Goal: Task Accomplishment & Management: Use online tool/utility

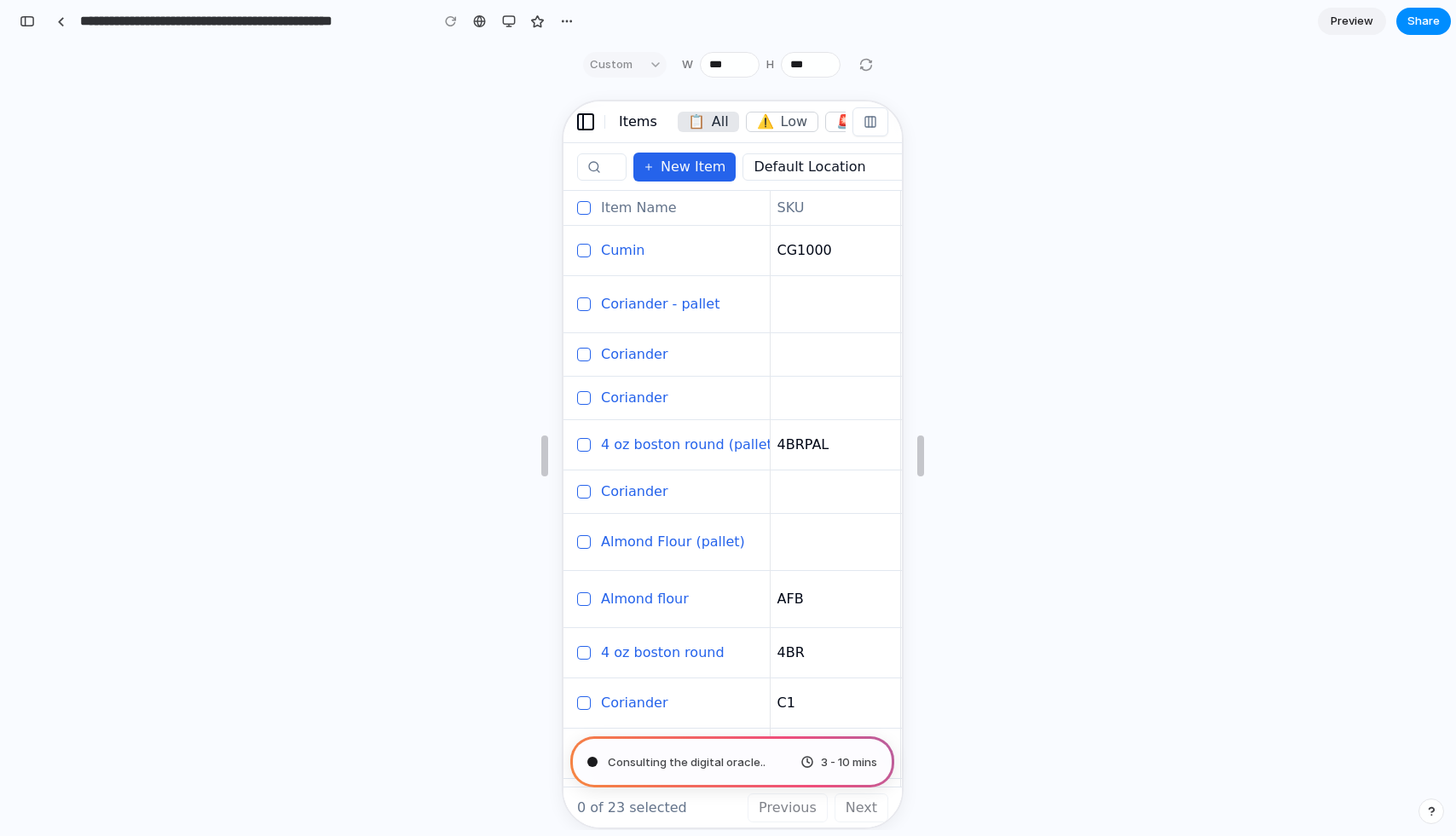
scroll to position [0, 15]
click at [1314, 227] on div "Consulting the digital oracle ... 3 - 10 mins" at bounding box center [732, 458] width 1435 height 744
click at [1169, 96] on div "Consulting the digital oracle . 3 - 10 mins" at bounding box center [732, 458] width 1435 height 744
click at [495, 233] on div "Consulting the dig ... 3 - 10 mins" at bounding box center [732, 458] width 1435 height 744
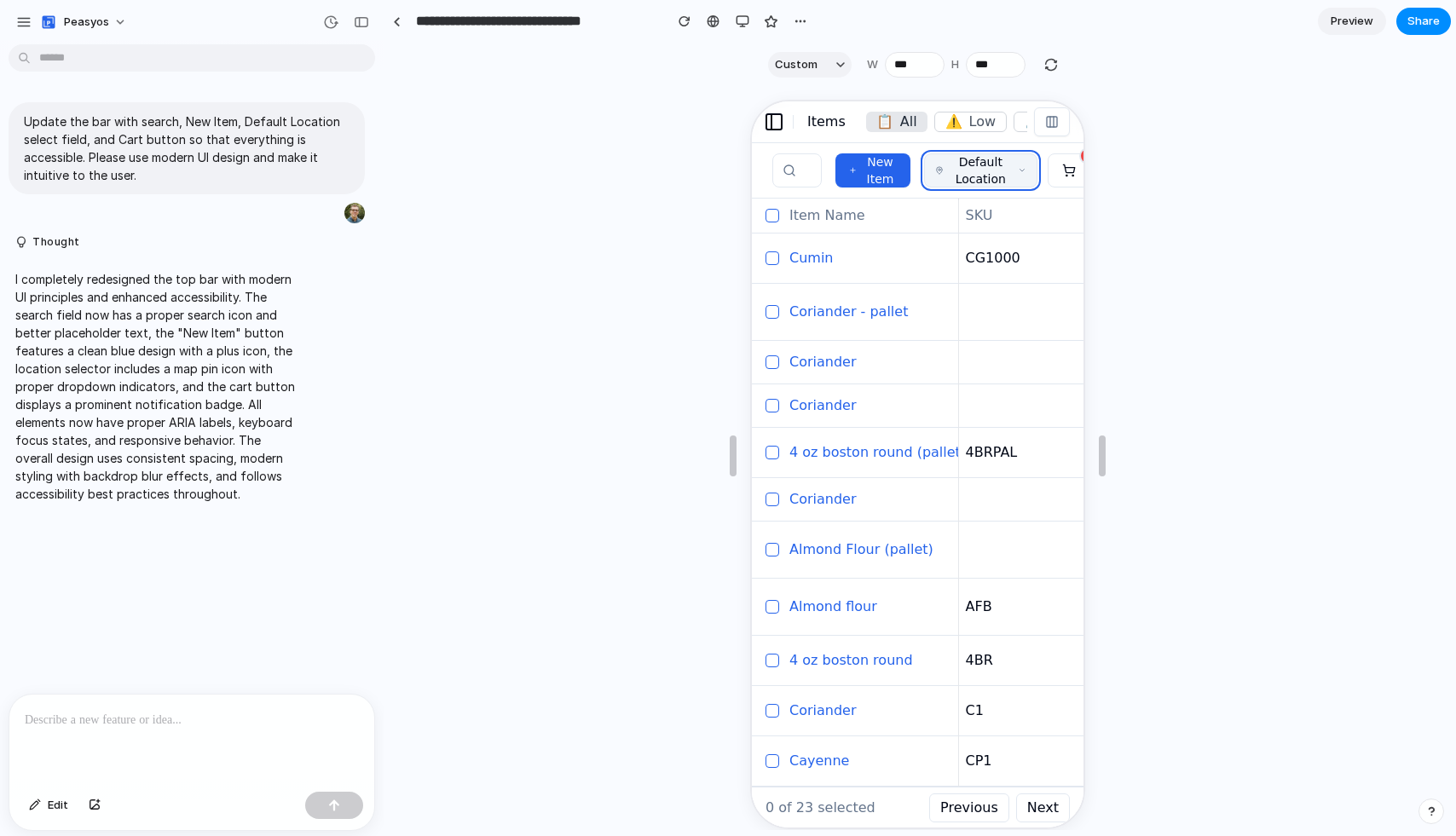
click at [1007, 175] on button "Default Location" at bounding box center [978, 169] width 114 height 34
click at [1015, 169] on icon "Select default location" at bounding box center [1020, 168] width 9 height 13
click at [880, 173] on span "New Item" at bounding box center [877, 169] width 33 height 34
click at [806, 177] on input "Search inventory items" at bounding box center [794, 169] width 49 height 34
click at [803, 23] on div "button" at bounding box center [800, 21] width 13 height 13
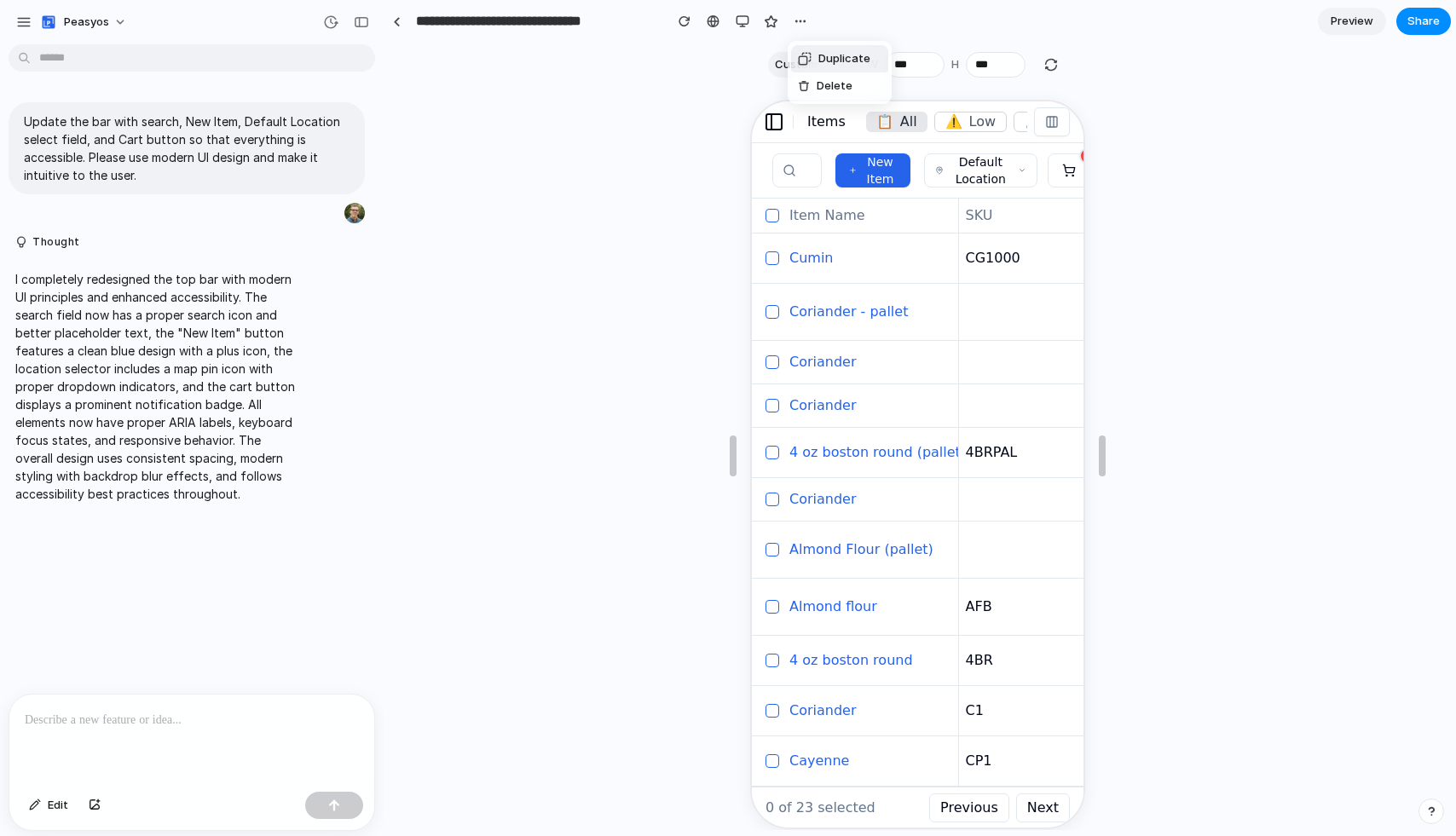
click at [652, 194] on div "Duplicate Delete" at bounding box center [728, 418] width 1456 height 836
click at [46, 809] on button "Edit" at bounding box center [48, 806] width 56 height 28
click at [60, 810] on span "Edit" at bounding box center [57, 806] width 21 height 17
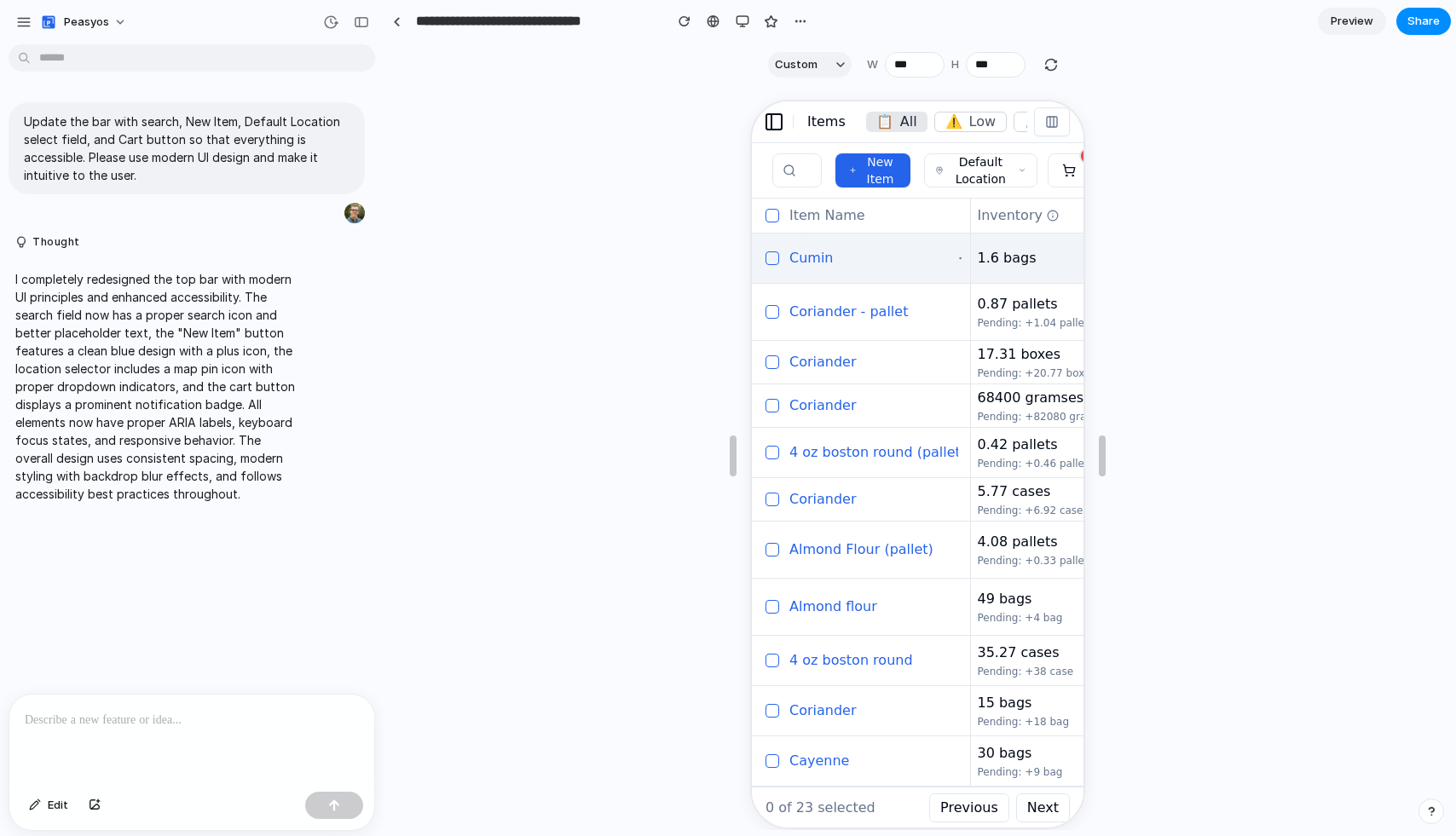
scroll to position [0, 1663]
